Goal: Find specific page/section: Find specific page/section

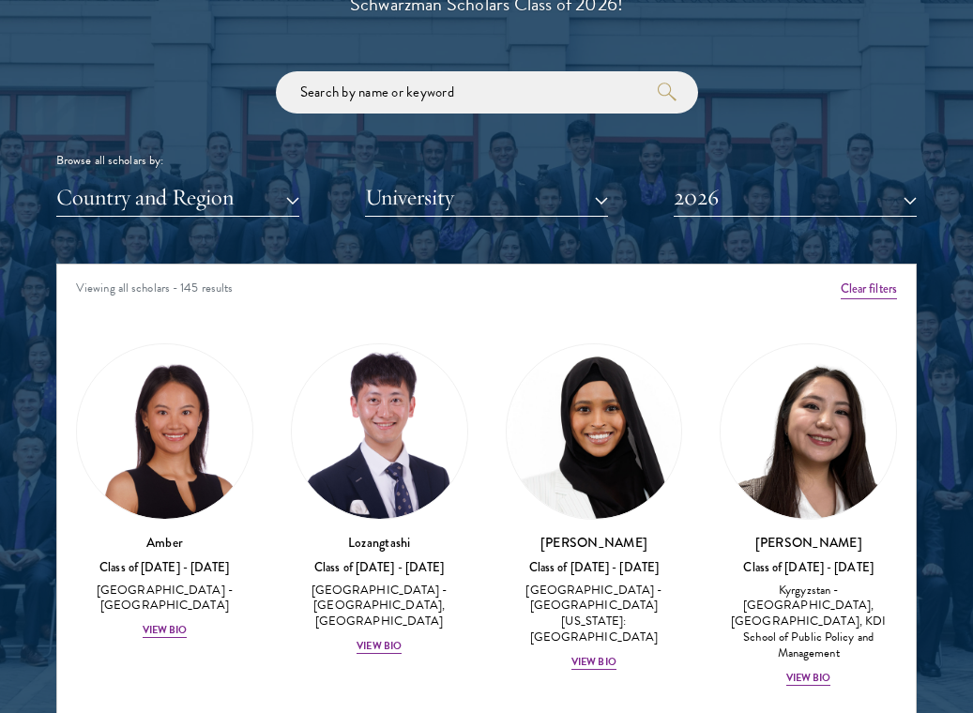
scroll to position [2336, 0]
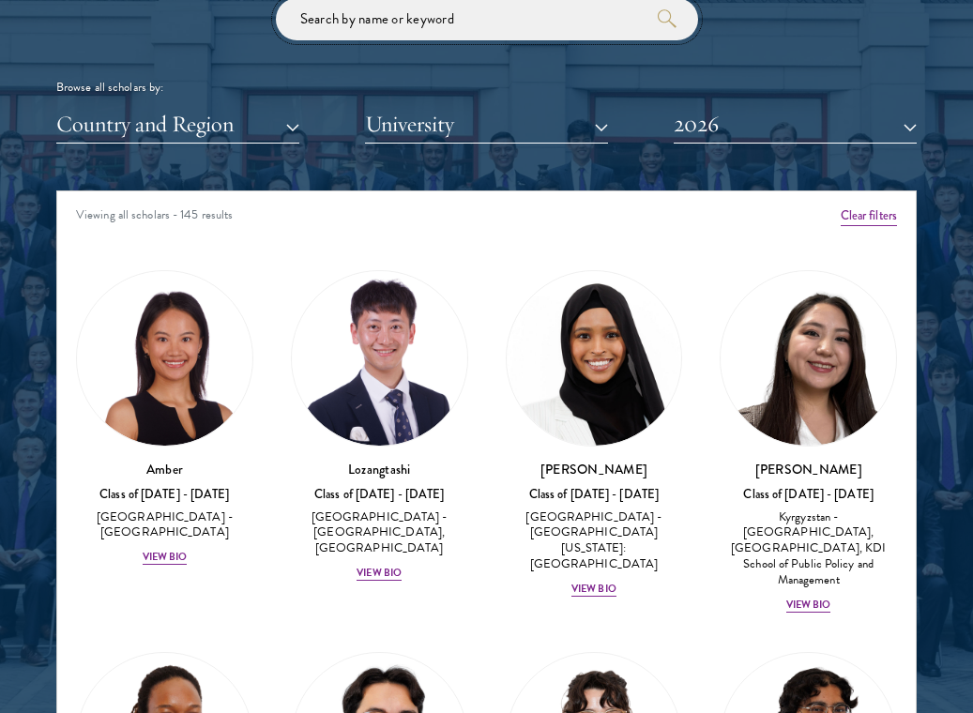
click at [471, 29] on input "search" at bounding box center [487, 19] width 422 height 42
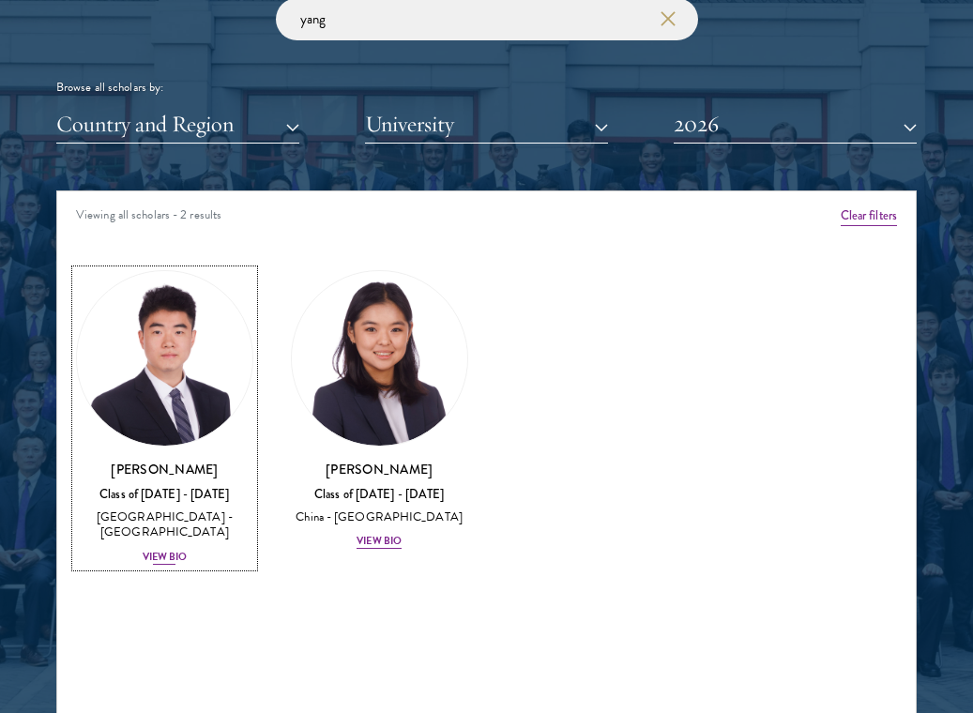
click at [155, 397] on img at bounding box center [164, 358] width 175 height 175
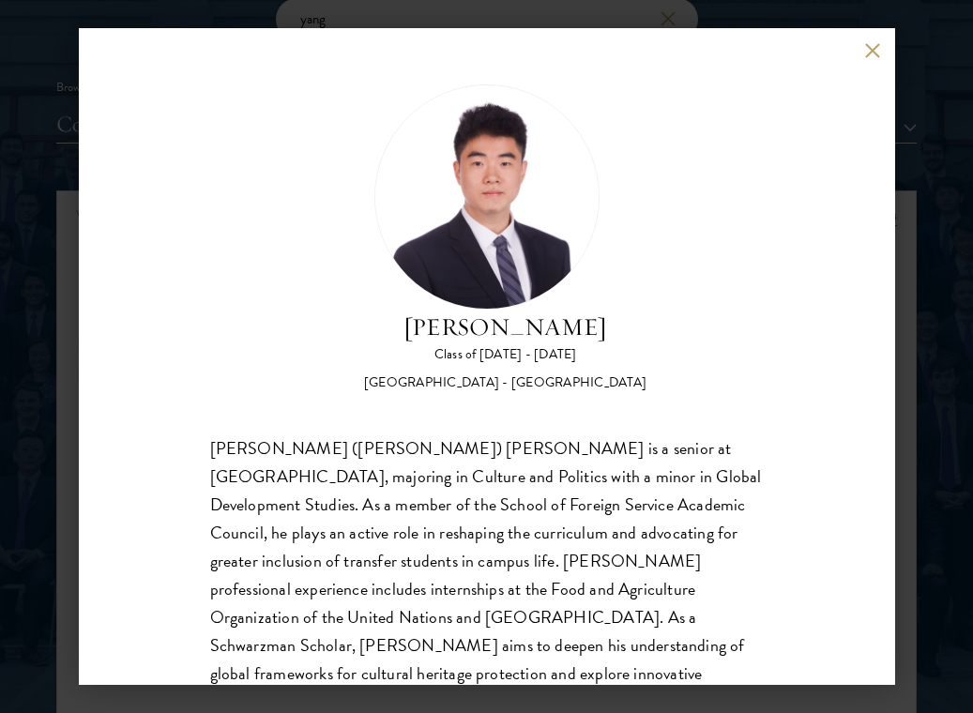
scroll to position [59, 0]
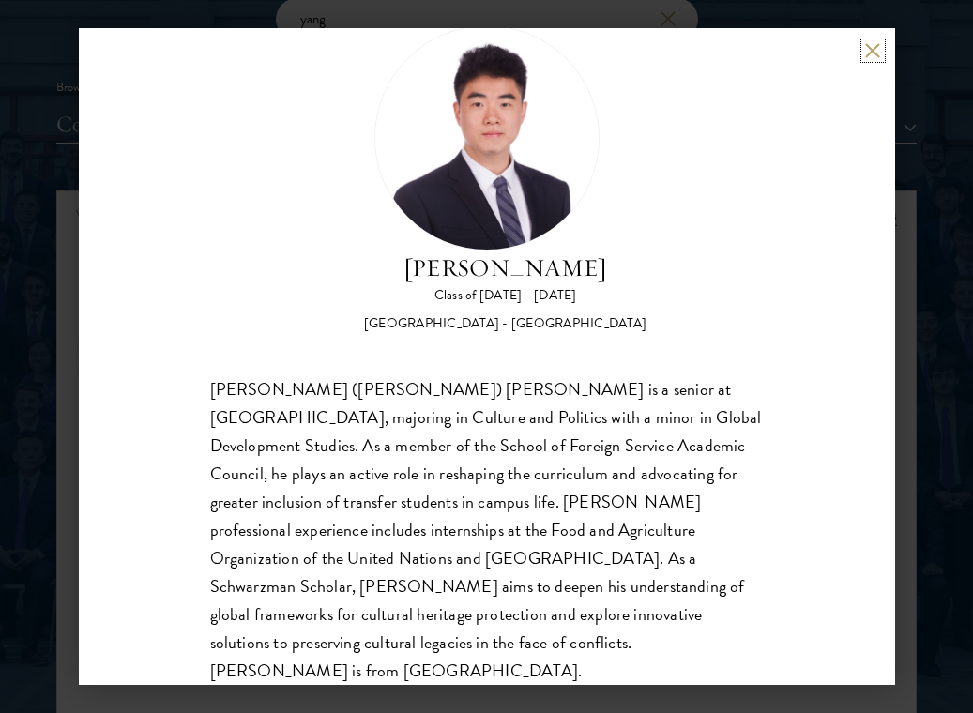
click at [873, 47] on button at bounding box center [873, 50] width 16 height 16
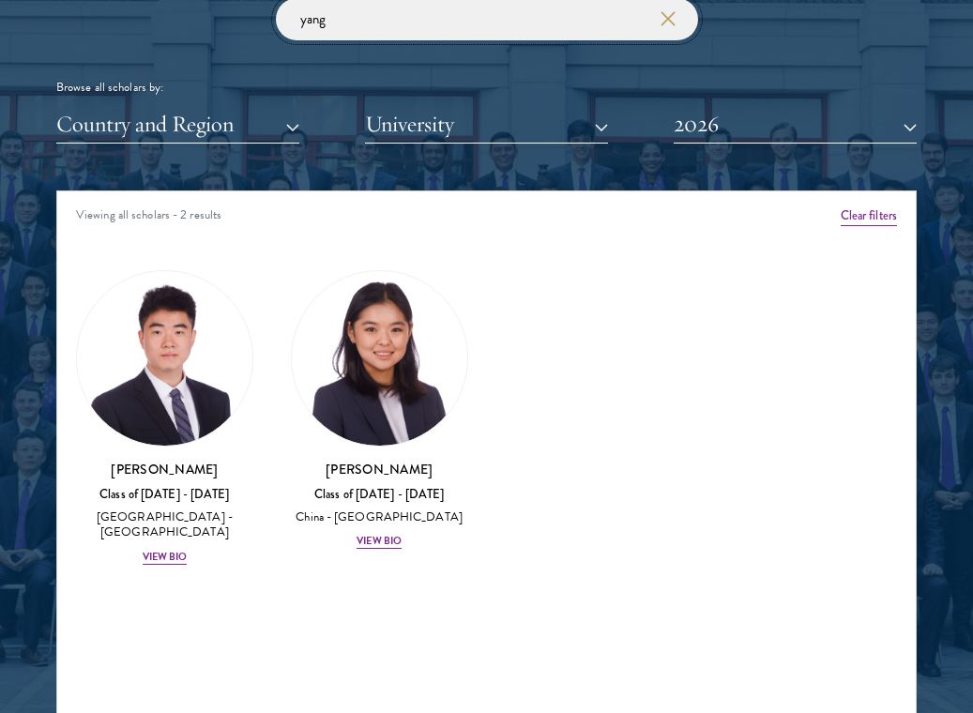
drag, startPoint x: 368, startPoint y: 22, endPoint x: 245, endPoint y: 12, distance: 123.3
click at [245, 13] on div "yang Browse all scholars by: Country and Region All Countries and Regions Afgha…" at bounding box center [486, 70] width 860 height 145
type input "james"
click button "submit" at bounding box center [0, 0] width 0 height 0
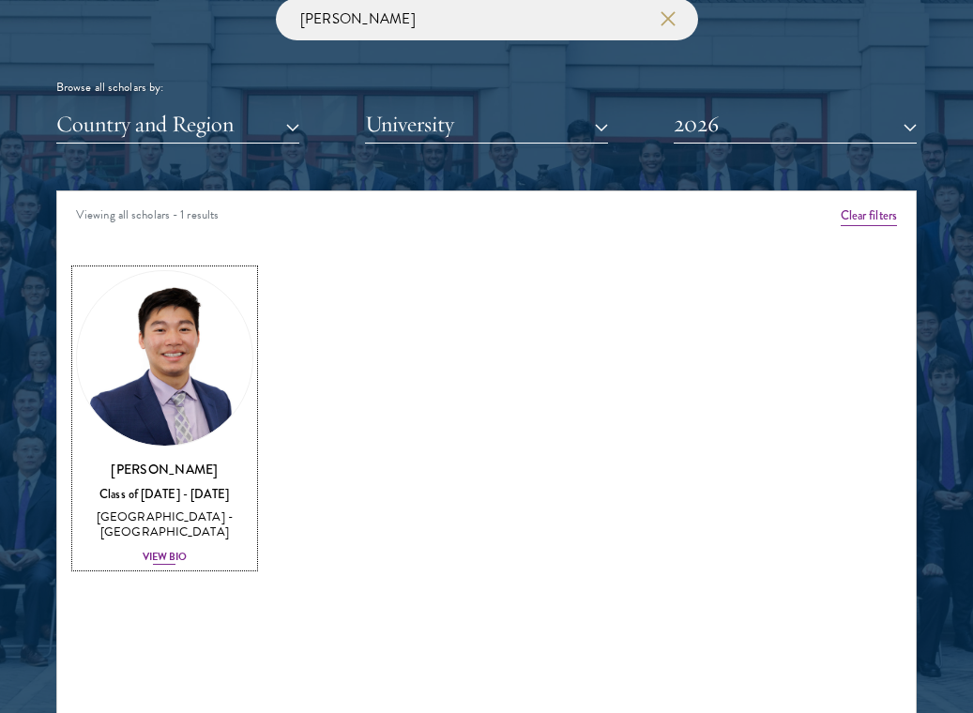
click at [175, 318] on img at bounding box center [164, 358] width 175 height 175
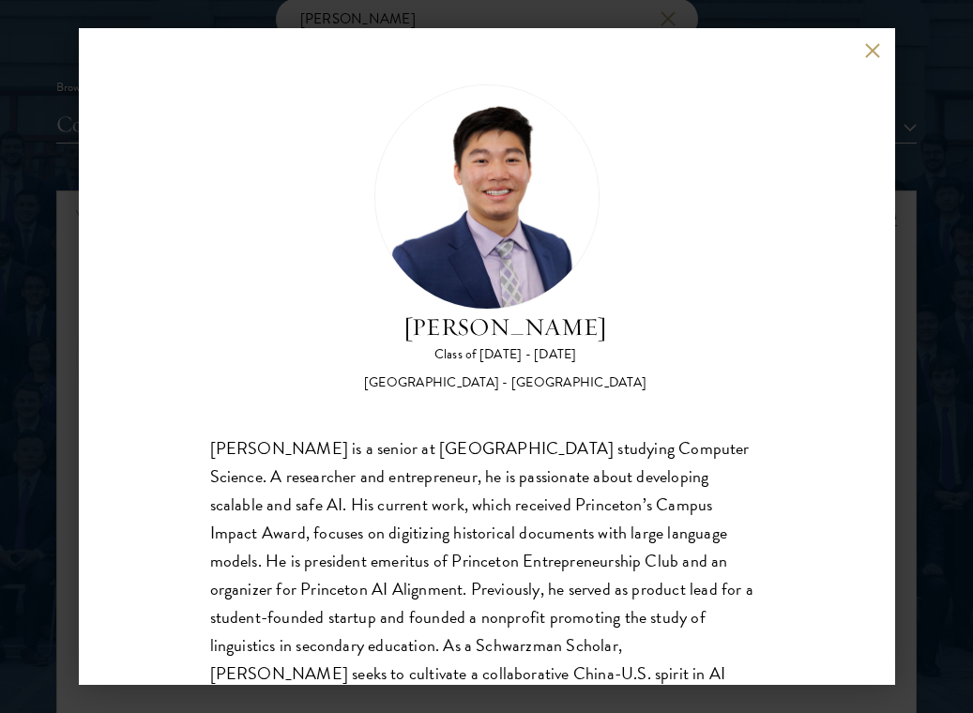
scroll to position [59, 0]
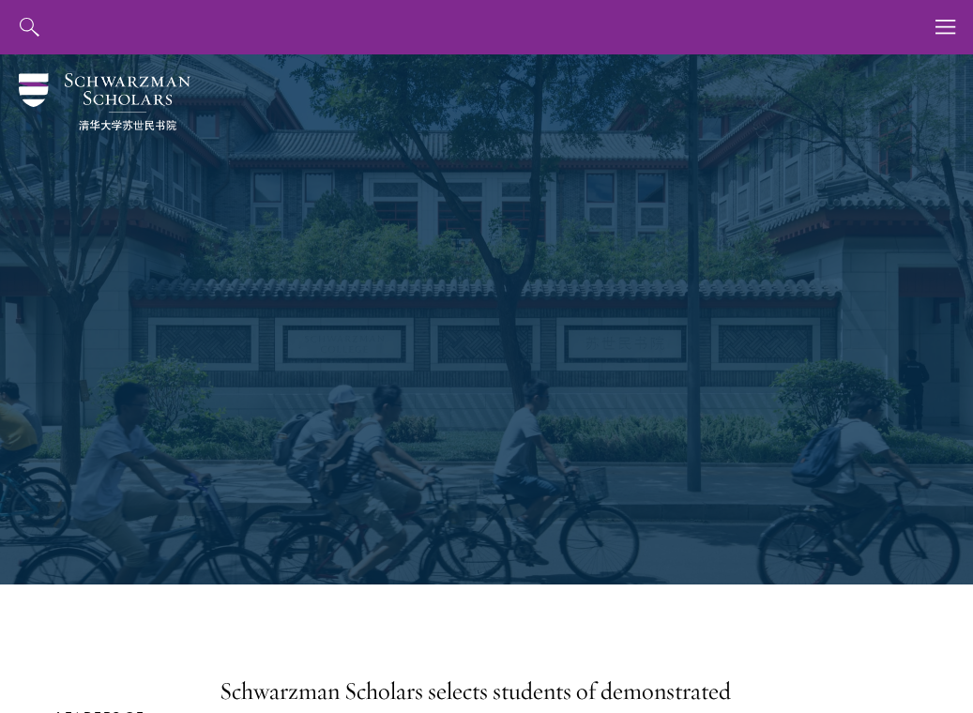
type input "yang"
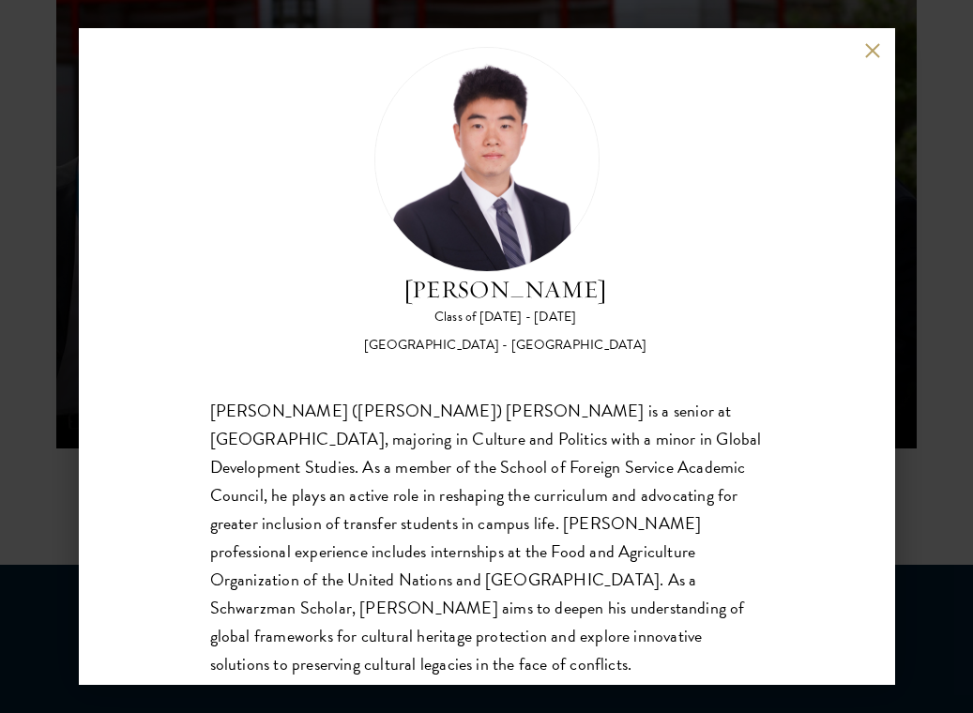
scroll to position [59, 0]
